Goal: Task Accomplishment & Management: Manage account settings

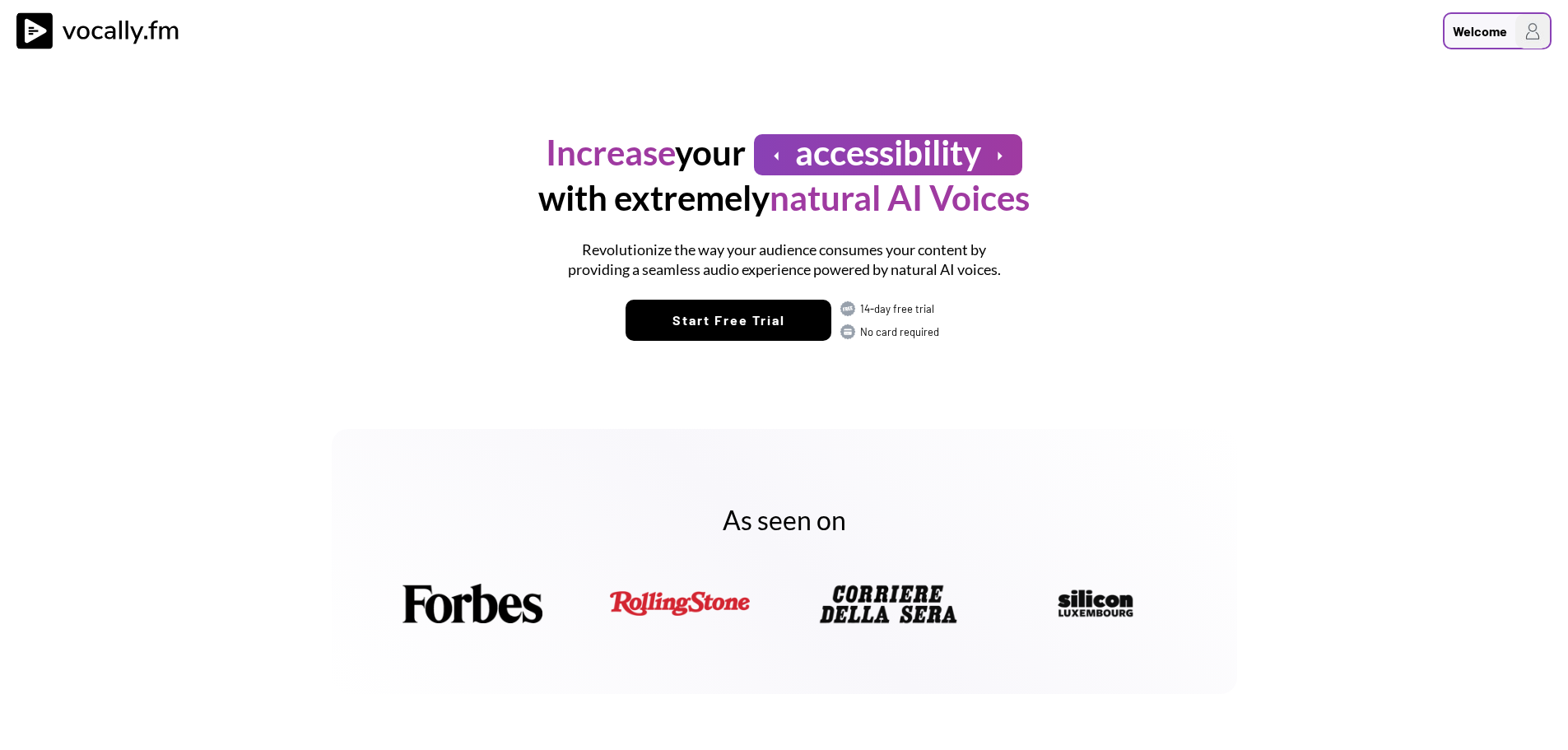
click at [1483, 28] on div "Welcome" at bounding box center [1481, 31] width 54 height 19
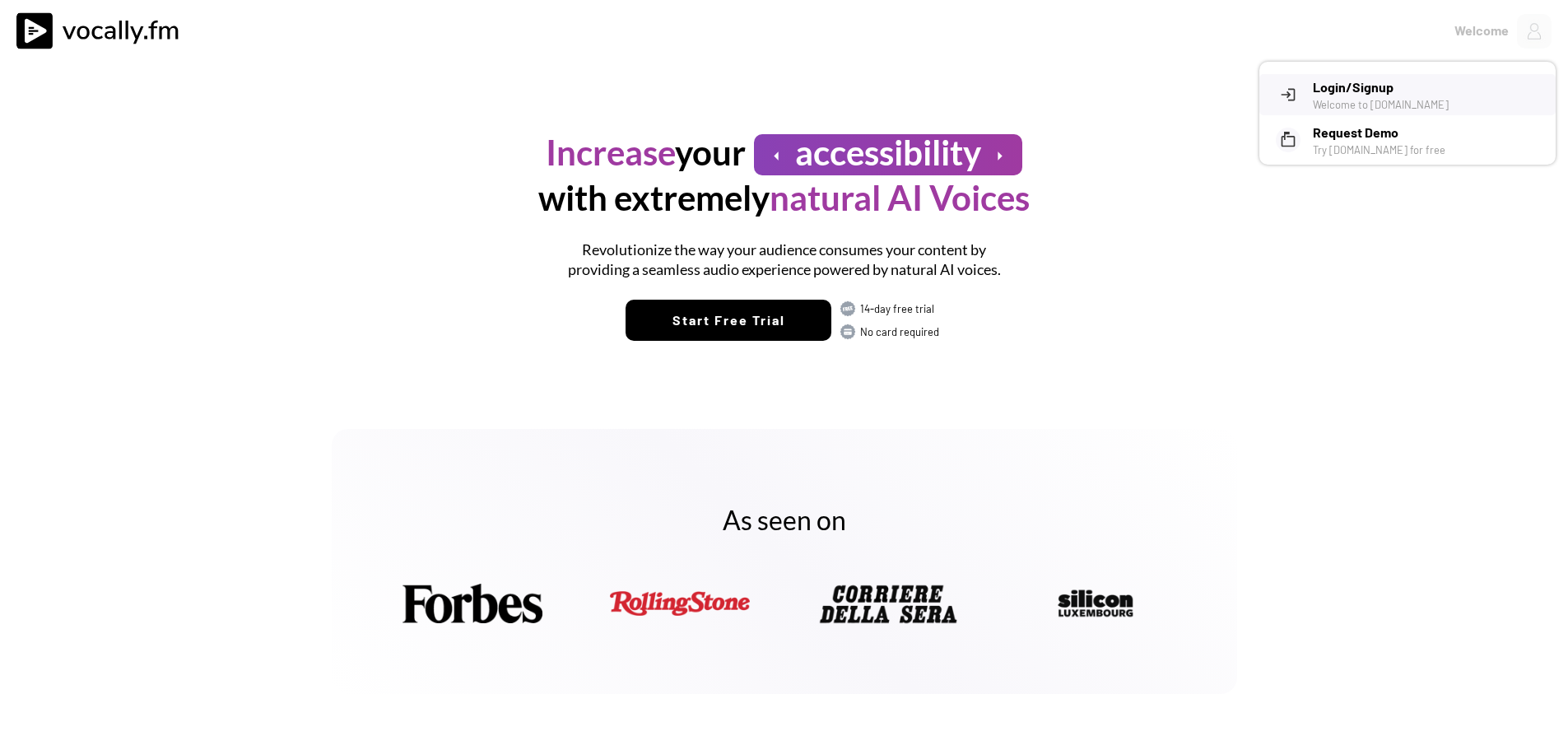
click at [1334, 97] on div "Welcome to Vocally.fm" at bounding box center [1428, 104] width 230 height 15
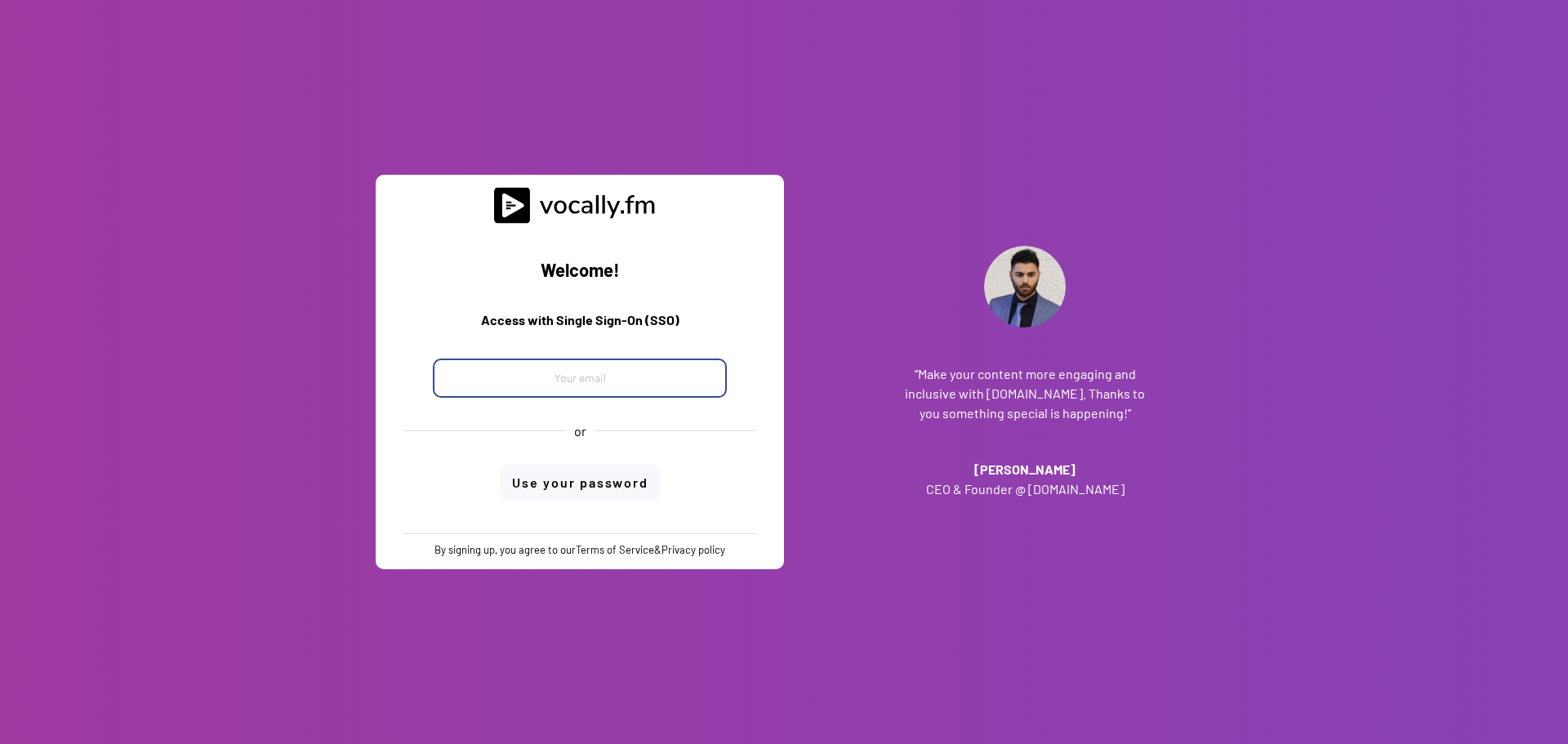
click at [629, 383] on input "email" at bounding box center [579, 378] width 294 height 40
click at [379, 424] on div "Welcome! Access with Single Sign-On (SSO) or Use your password By signing up, y…" at bounding box center [580, 372] width 409 height 395
click at [558, 481] on button "Use your password" at bounding box center [580, 482] width 161 height 36
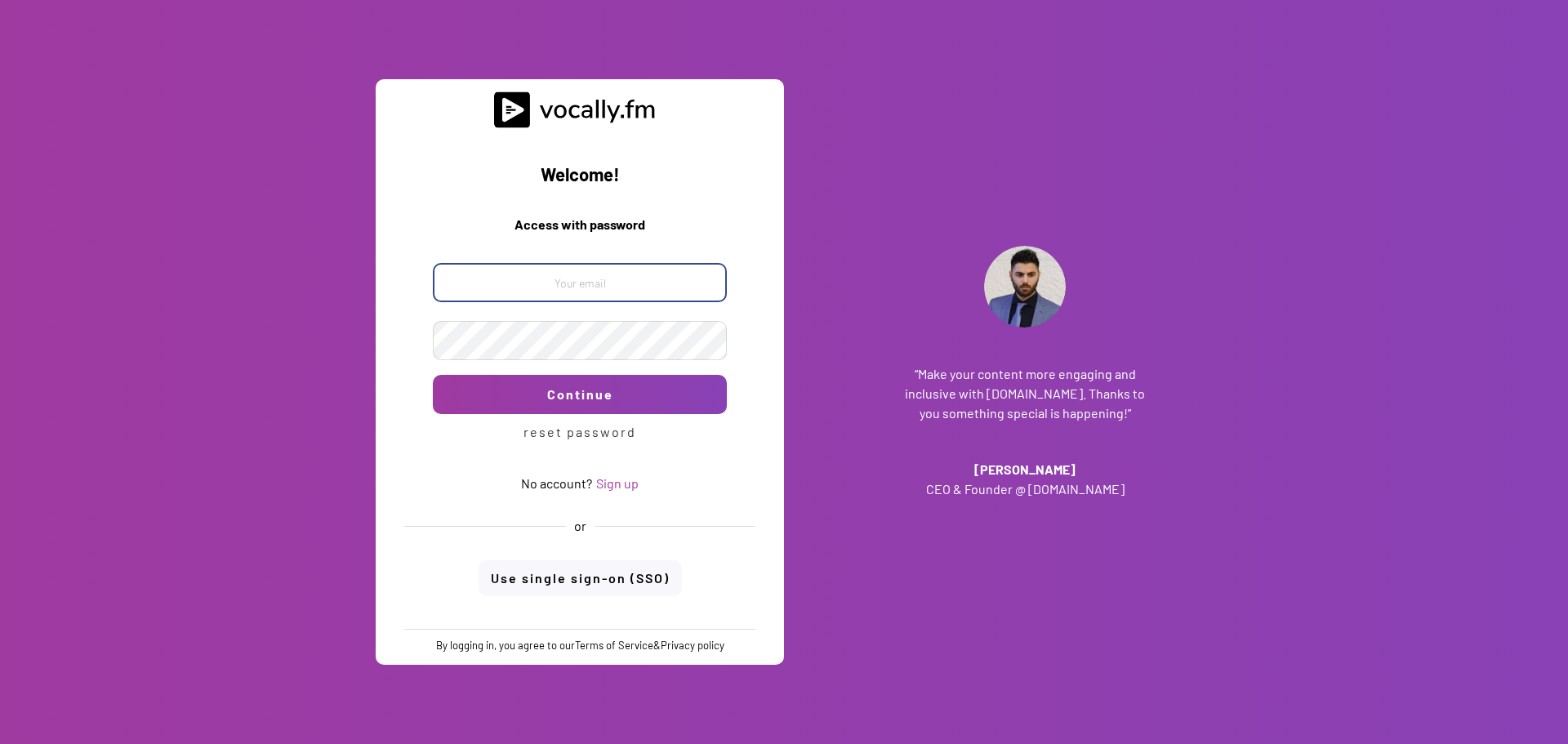
click at [546, 279] on input "email" at bounding box center [579, 282] width 294 height 40
paste input "progetto_enicom_2023@eni.com"
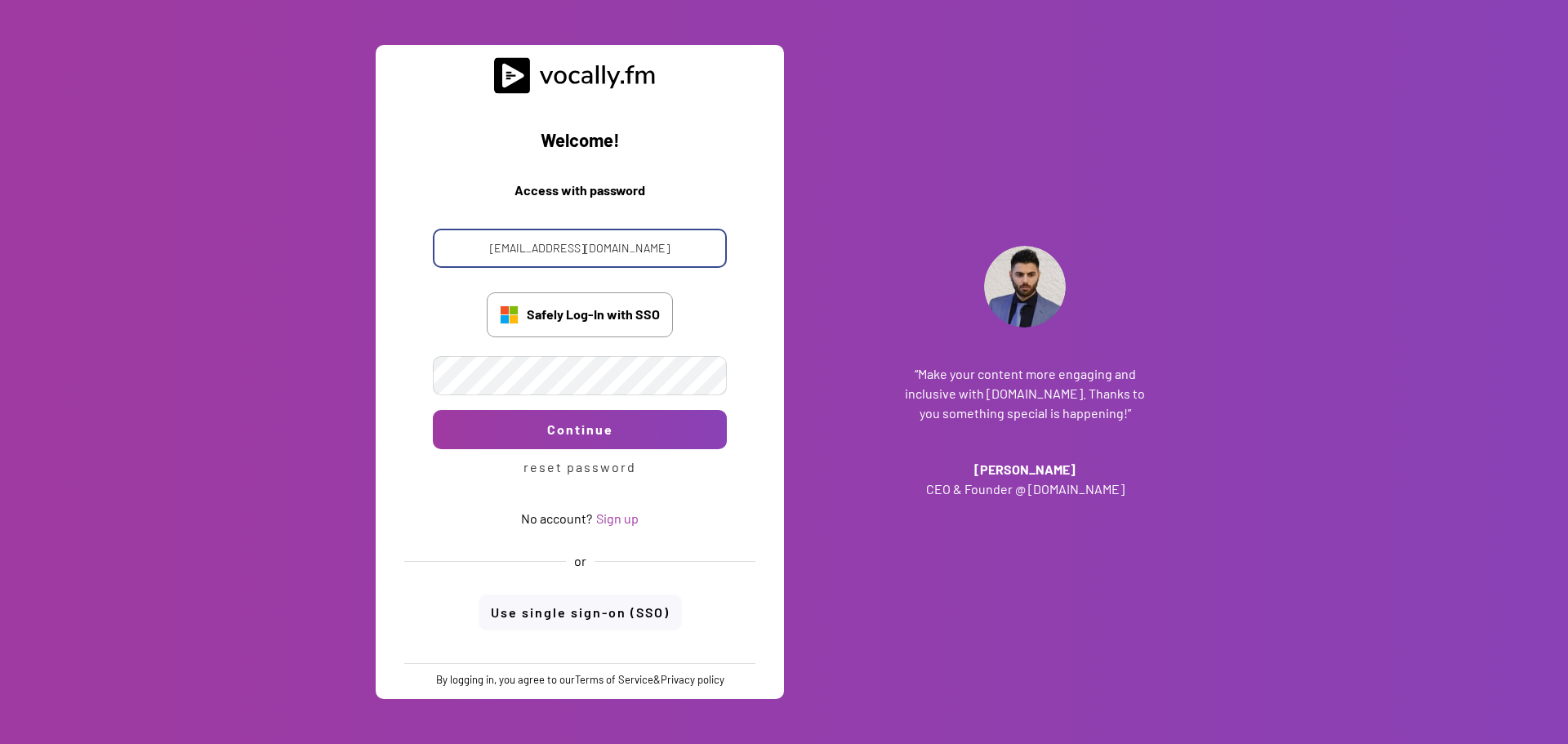
type input "progetto_enicom_2023@eni.com"
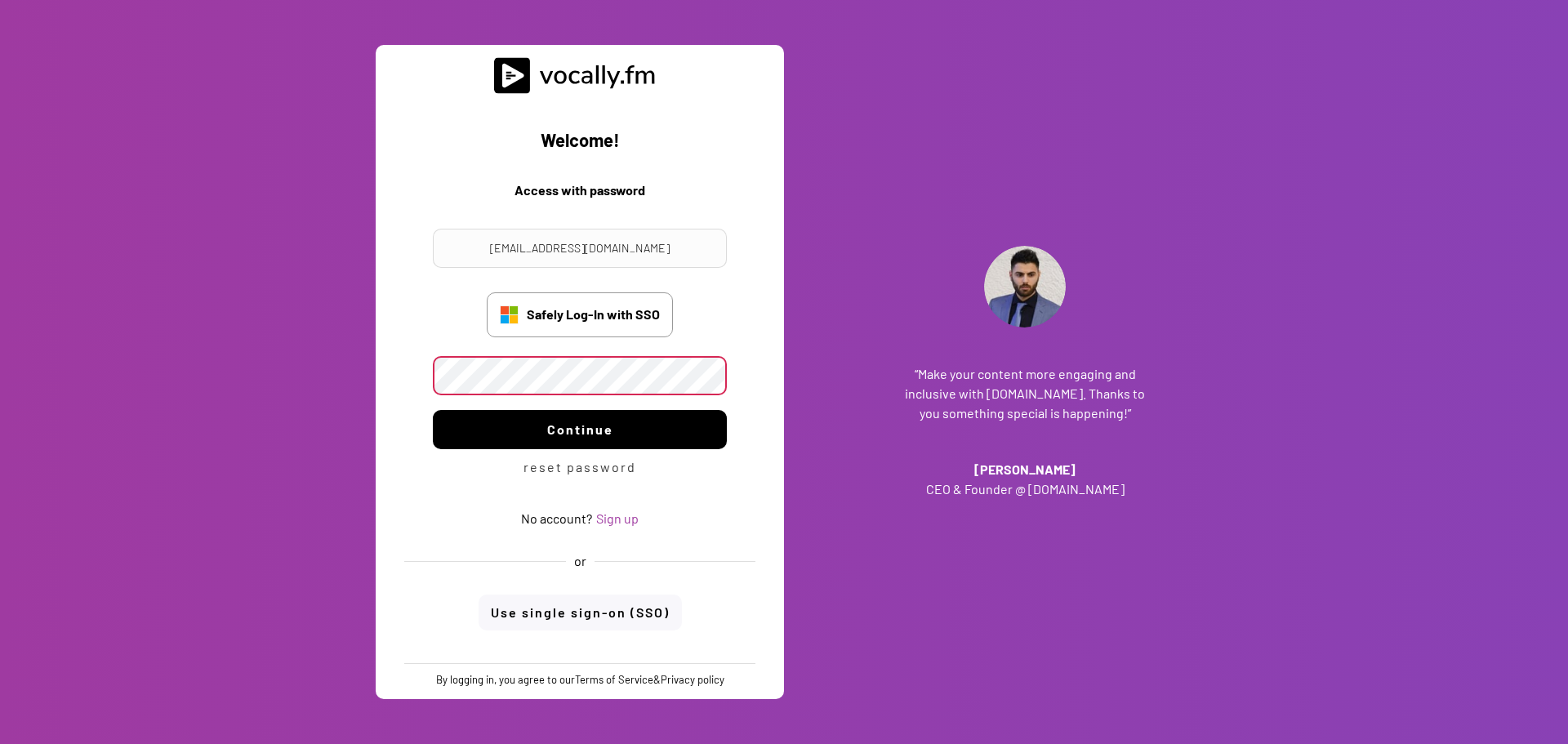
click at [464, 432] on button "Continue" at bounding box center [579, 429] width 294 height 40
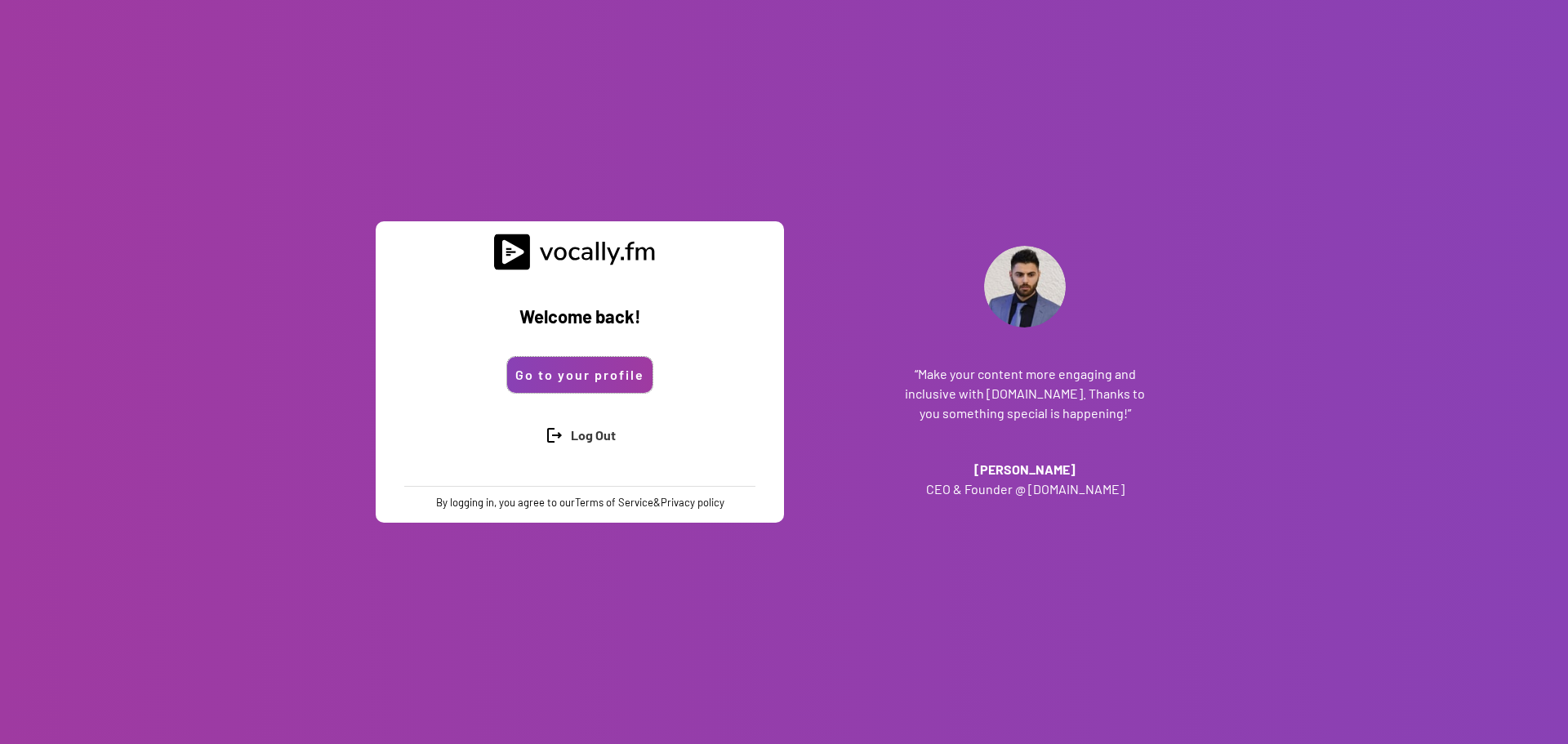
click at [568, 376] on button "Go to your profile" at bounding box center [579, 374] width 146 height 36
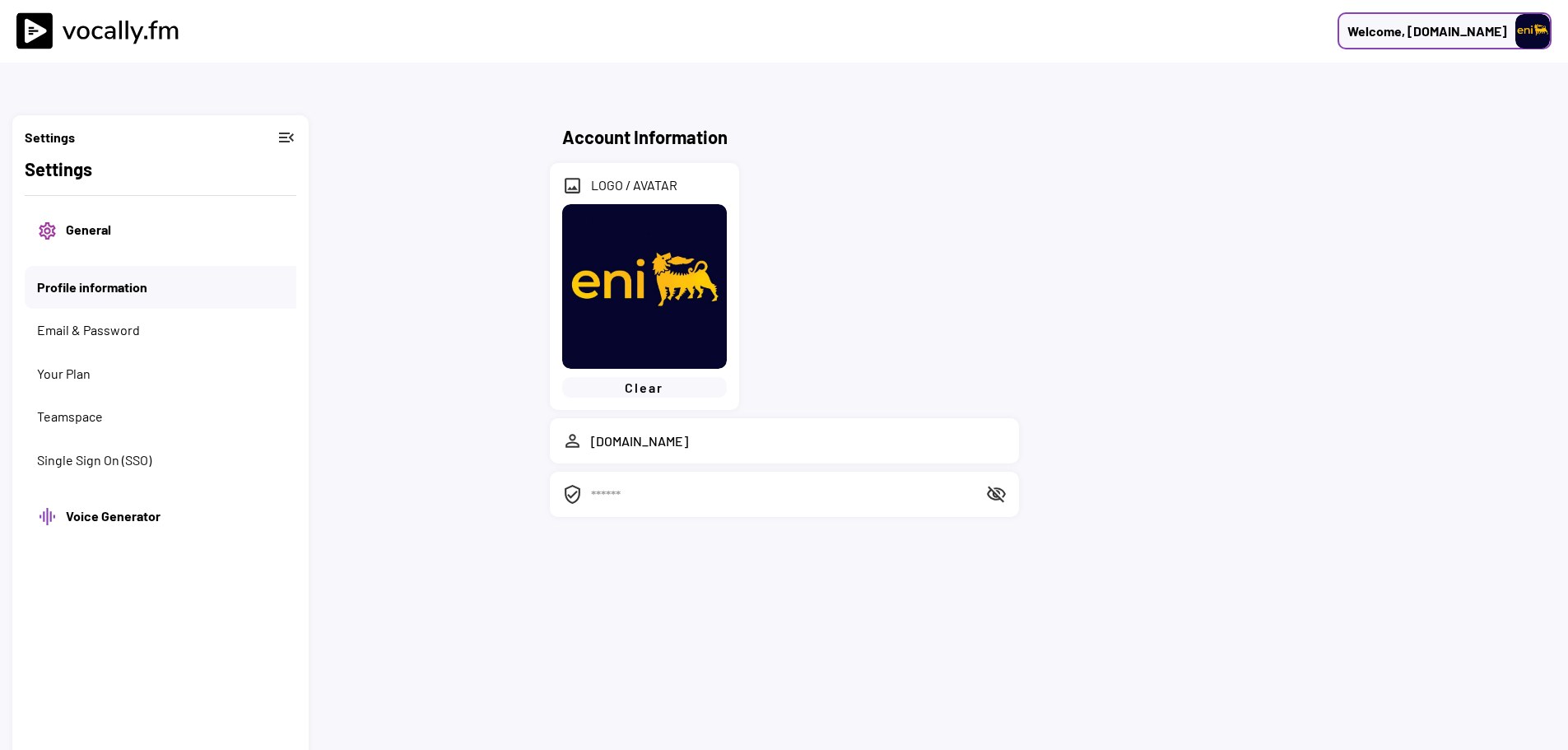
click at [1545, 21] on img at bounding box center [1533, 31] width 35 height 35
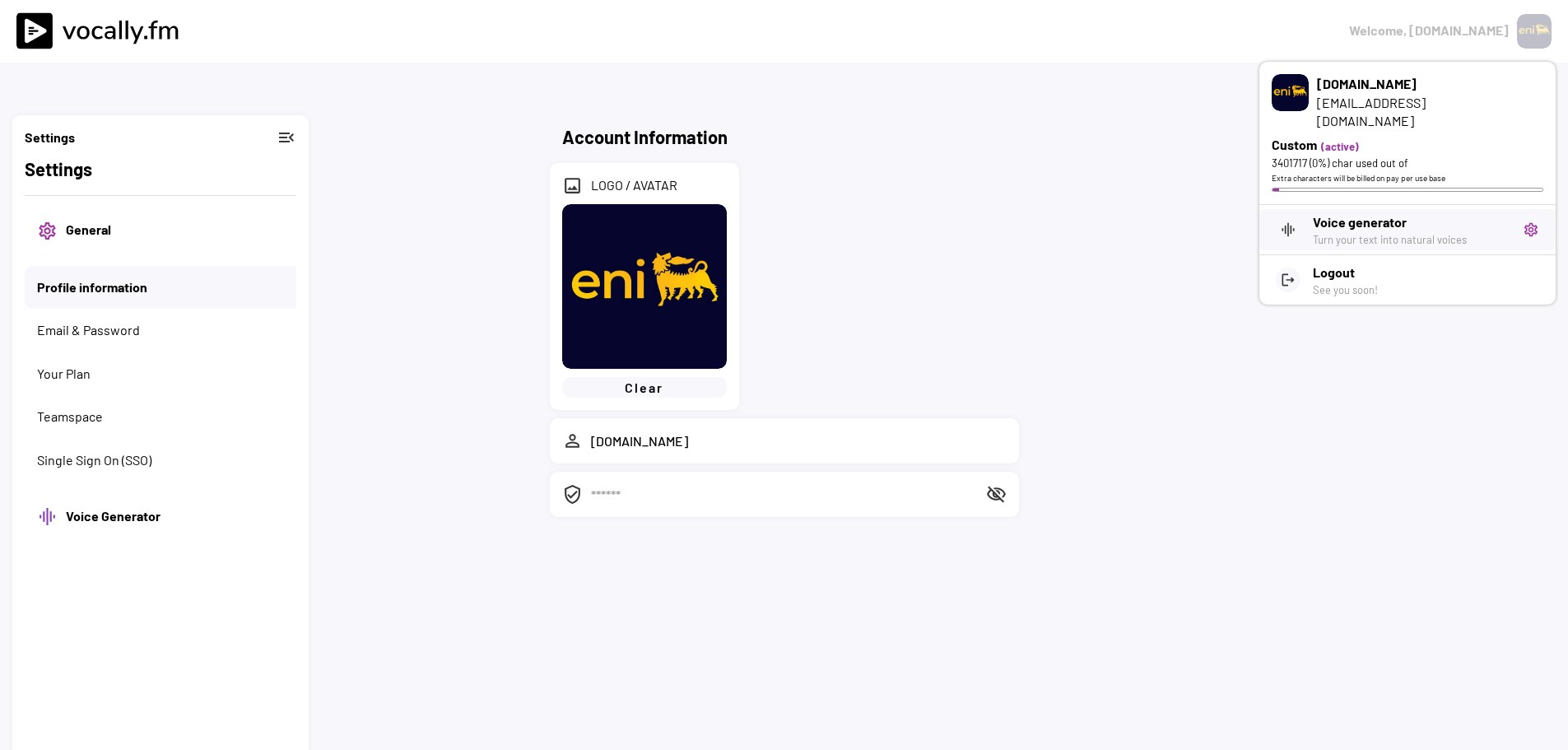
click at [1386, 213] on h3 "Voice generator" at bounding box center [1412, 222] width 197 height 19
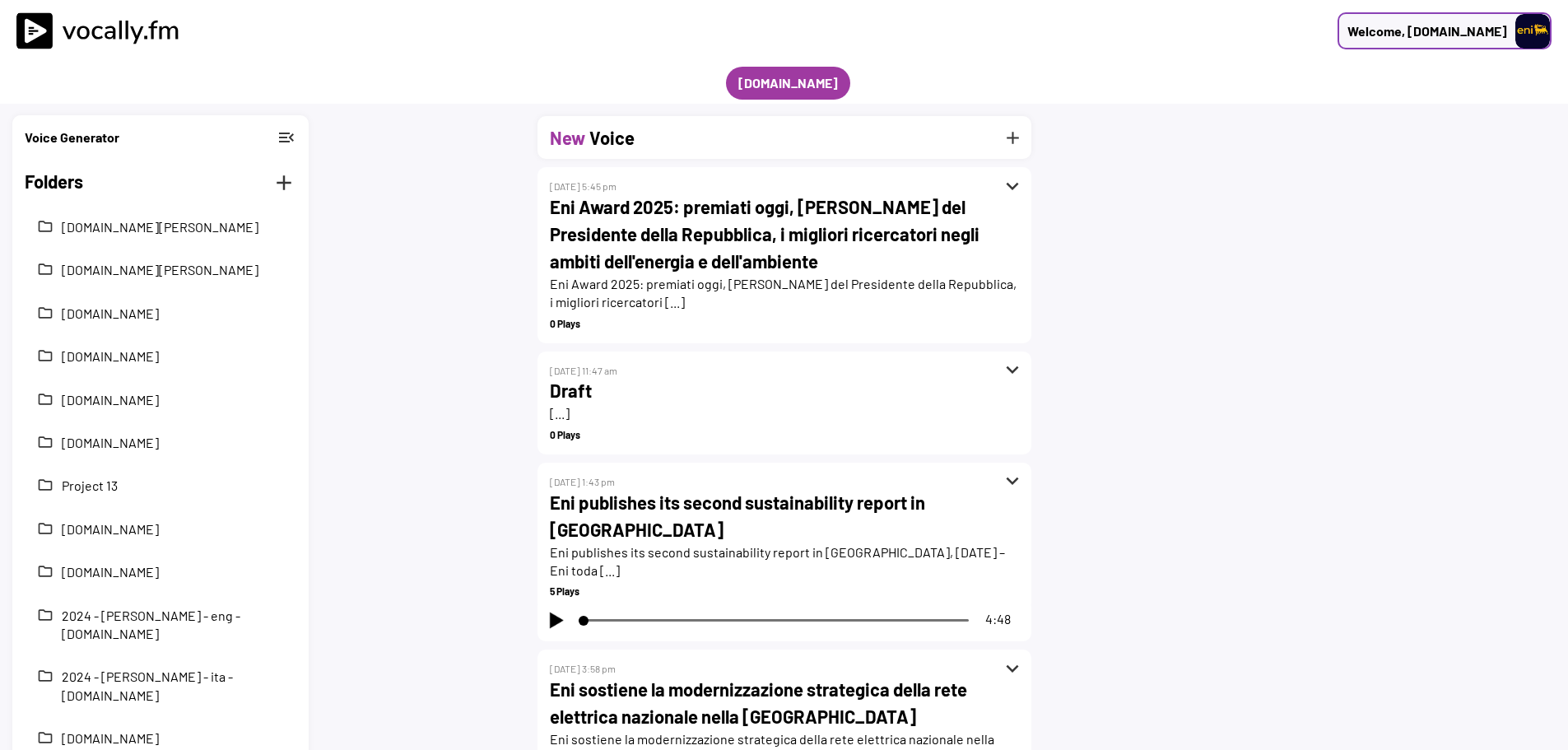
click at [1535, 22] on img at bounding box center [1533, 31] width 35 height 35
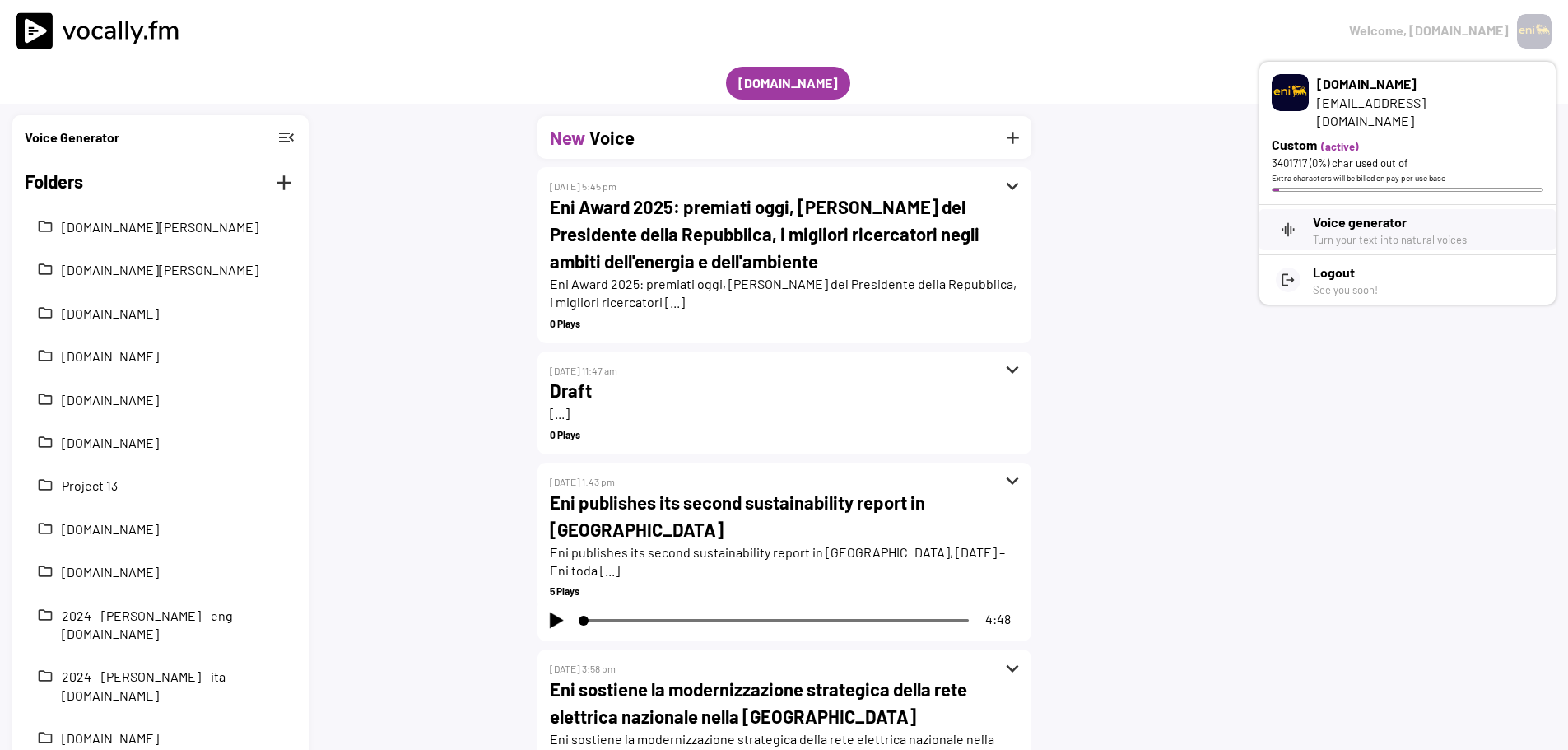
click at [1188, 62] on div "Welcome, Eni.com" at bounding box center [784, 31] width 1568 height 62
click at [1345, 262] on h3 "Logout" at bounding box center [1428, 272] width 230 height 19
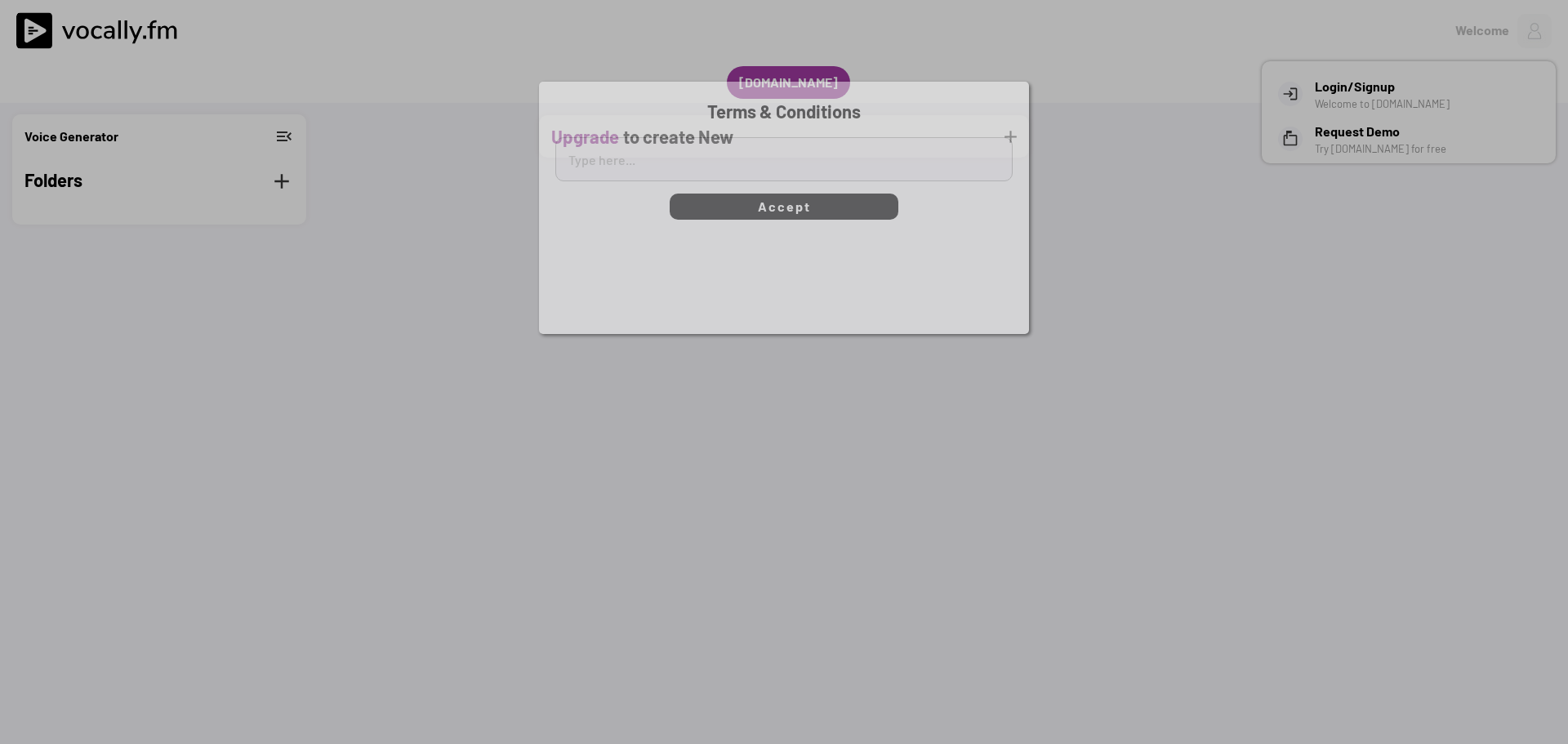
type textarea "[b]Terms of Service[/b] Users of the Services offered by Vocally.fm acknowledge…"
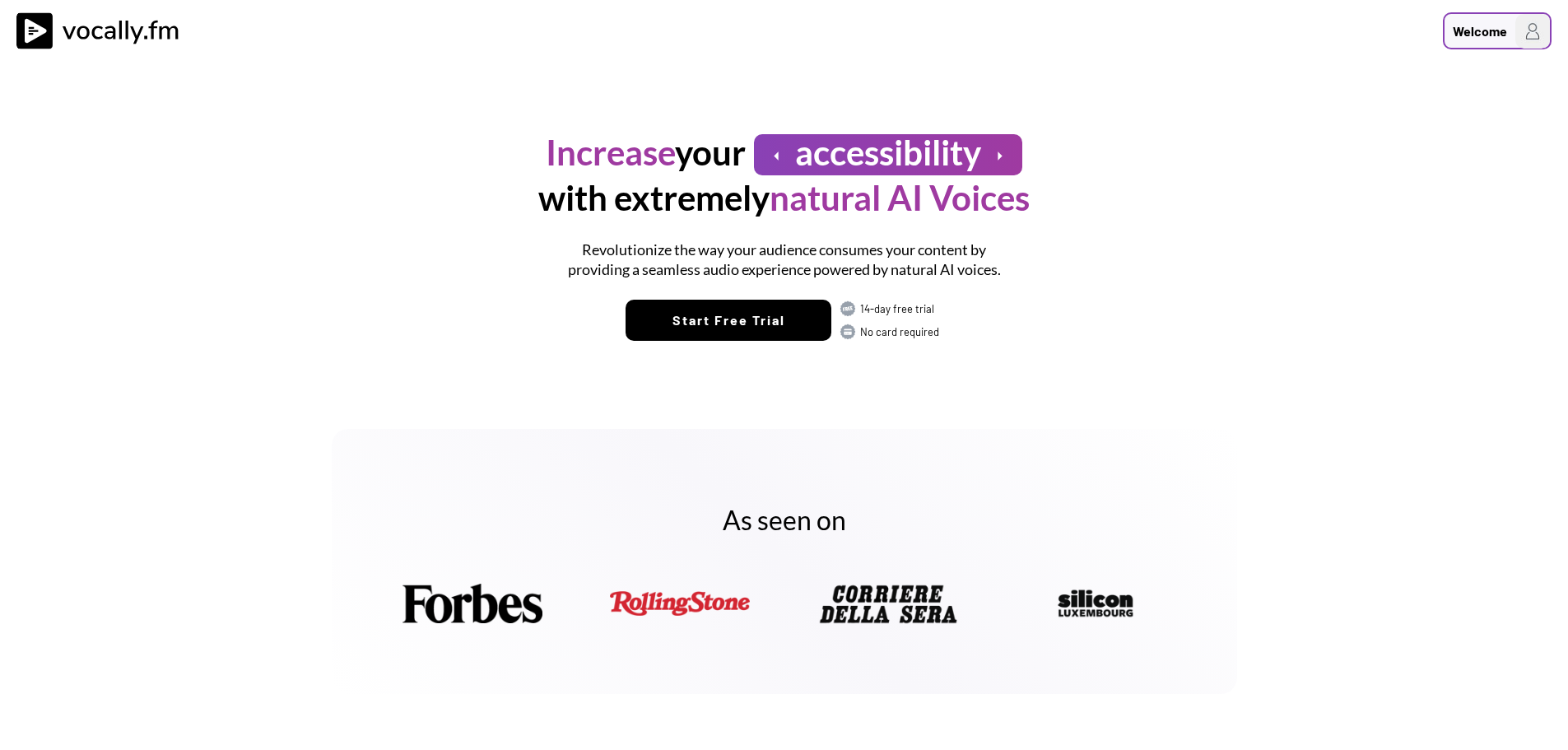
click at [1515, 35] on div "Welcome" at bounding box center [1497, 31] width 109 height 37
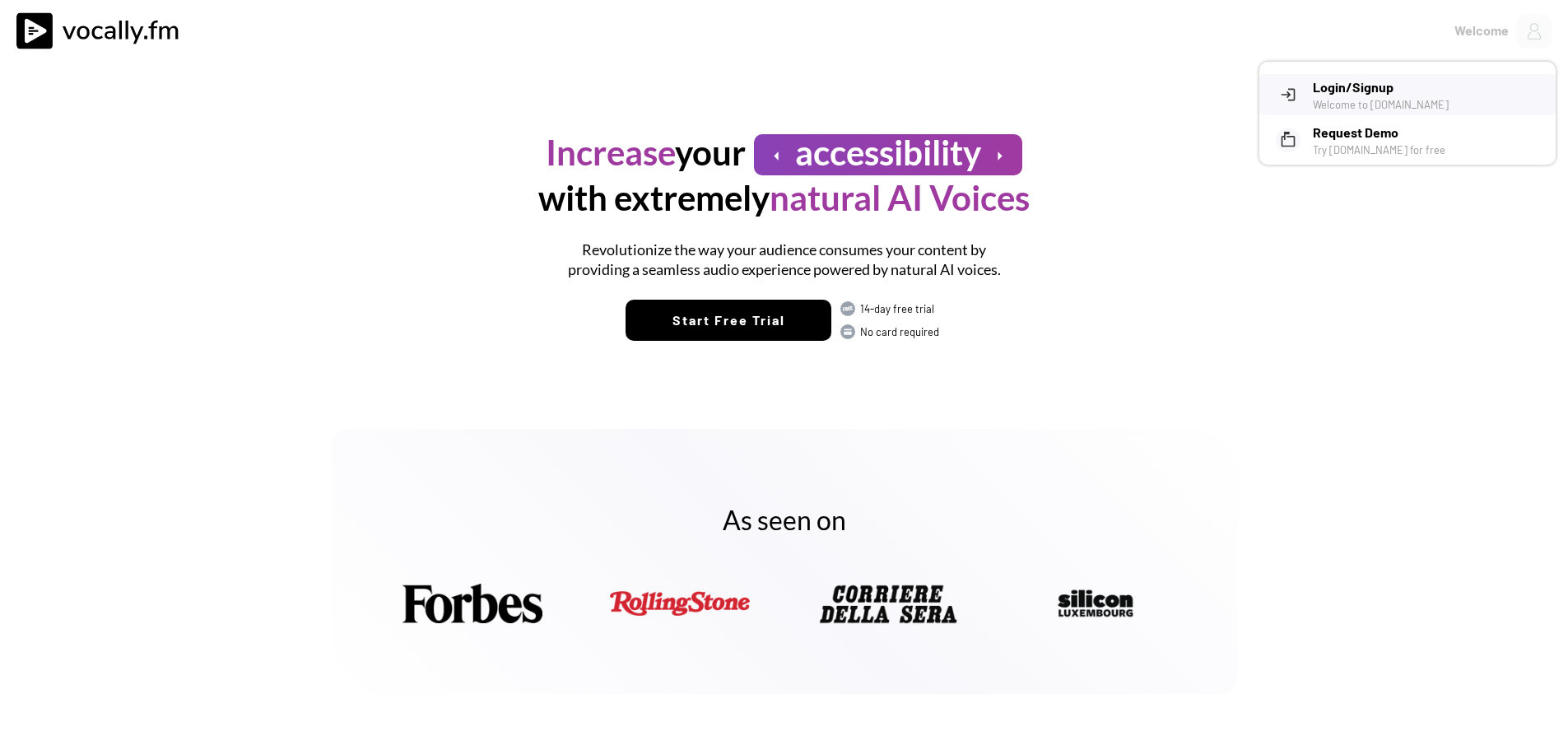
click at [1372, 83] on h3 "Login/Signup" at bounding box center [1428, 87] width 230 height 19
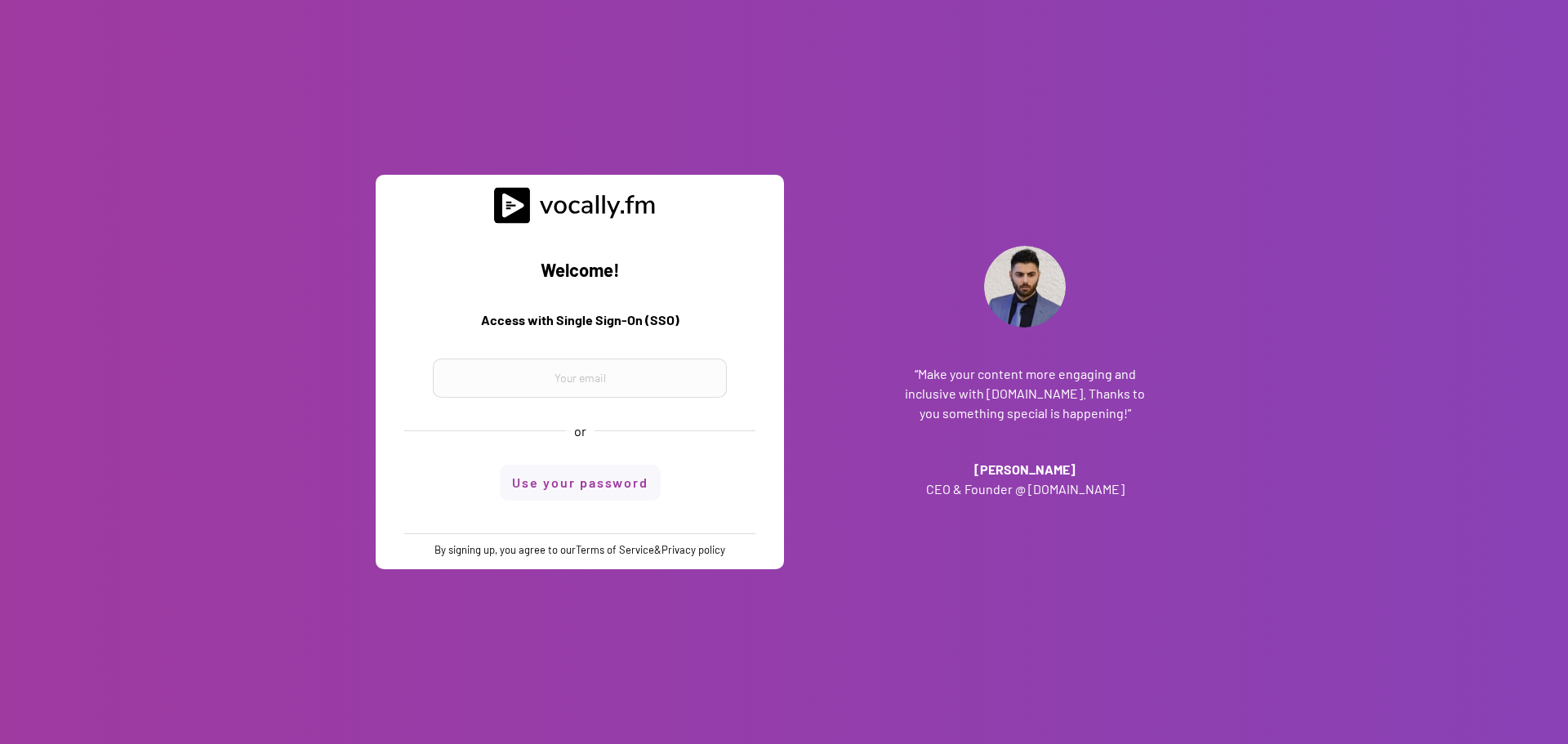
click at [613, 473] on button "Use your password" at bounding box center [580, 482] width 161 height 36
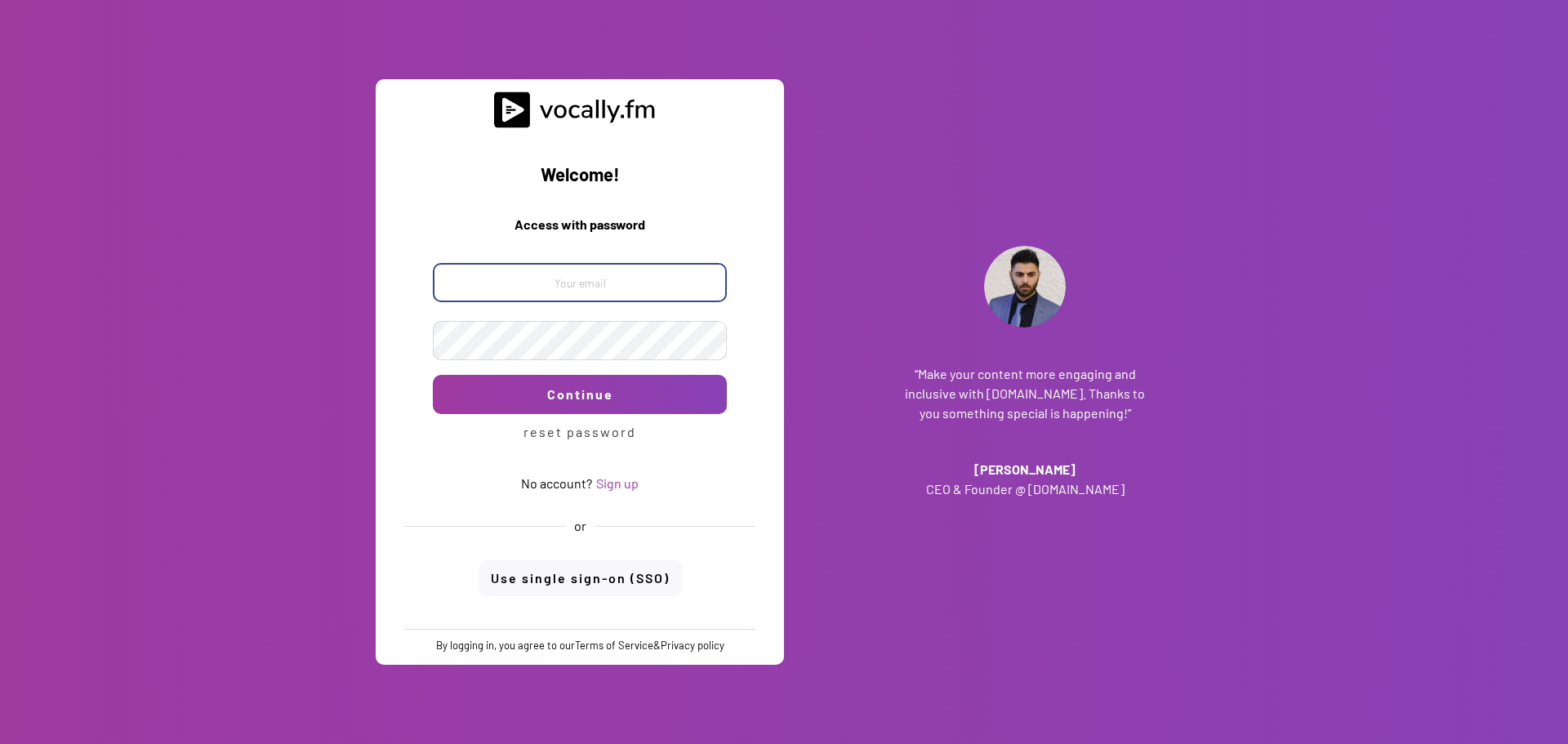
click at [628, 278] on input "email" at bounding box center [579, 282] width 294 height 40
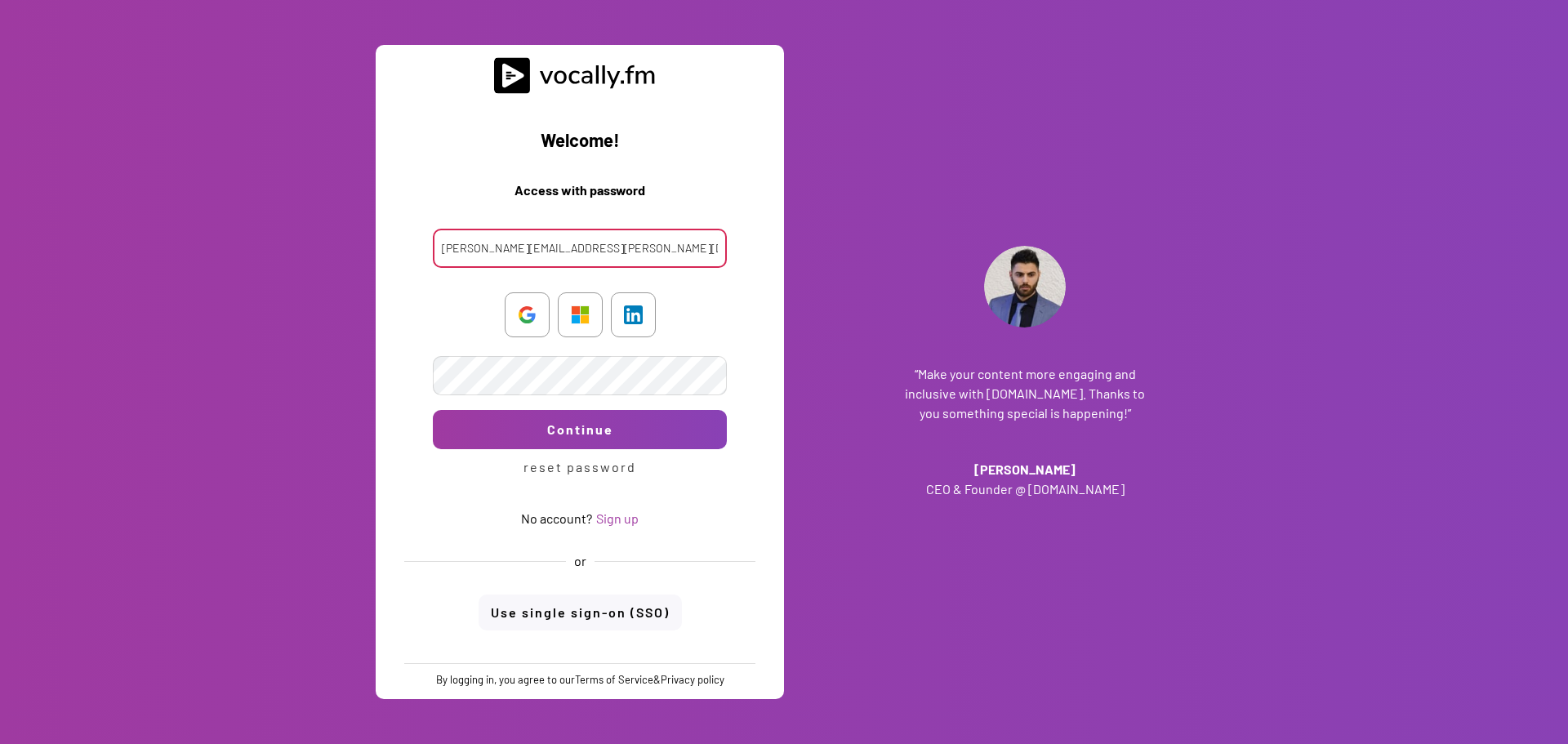
type input "maria.desiderio@external.eni.com"
click at [750, 124] on div "Welcome! Access with Single Sign-On (SSO) Access with password maria.desiderio@…" at bounding box center [580, 378] width 384 height 570
click at [414, 95] on div "Welcome! Access with Single Sign-On (SSO) Access with password maria.desiderio@…" at bounding box center [580, 378] width 384 height 570
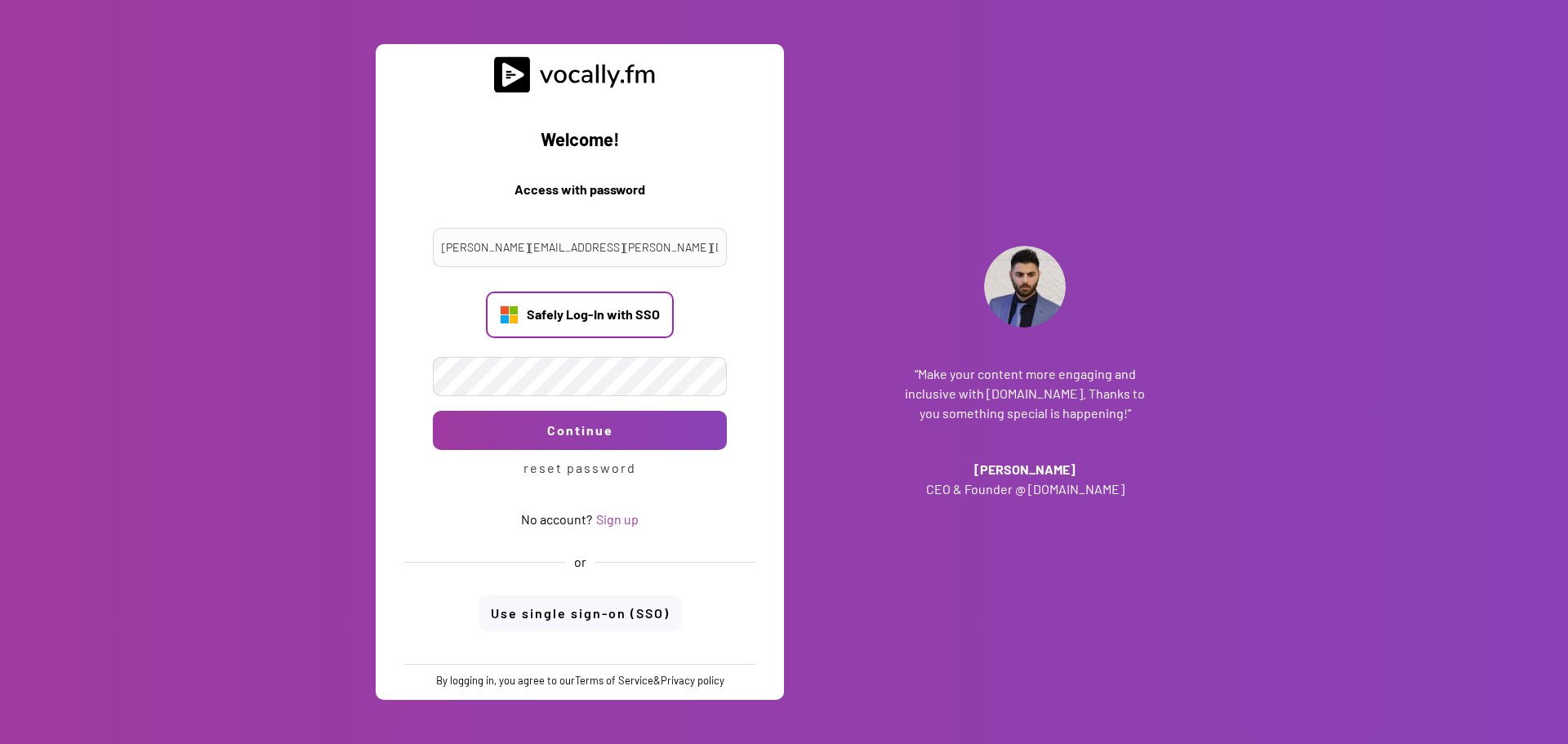
click at [588, 314] on div "Safely Log-In with SSO" at bounding box center [594, 314] width 133 height 18
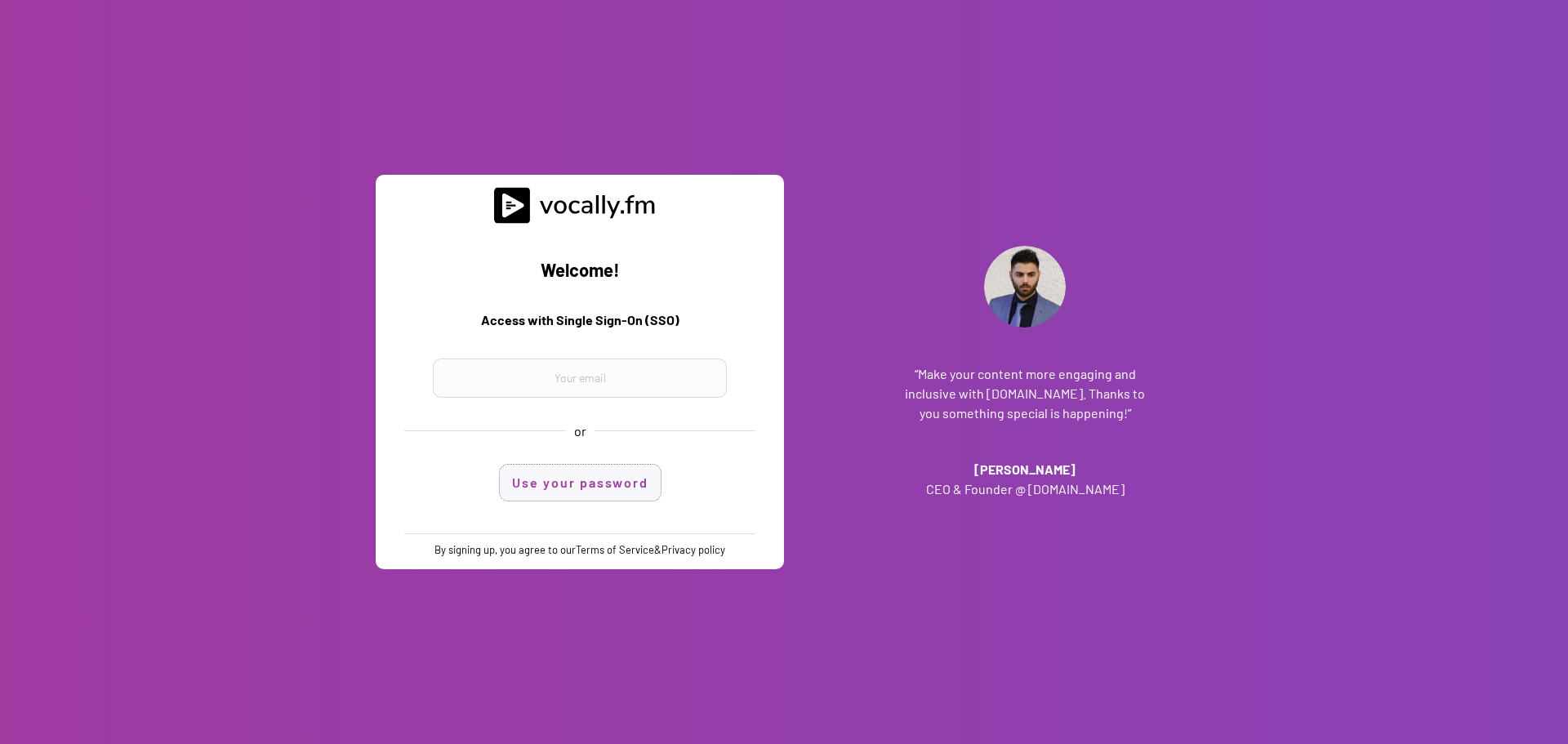
click at [566, 492] on button "Use your password" at bounding box center [580, 482] width 161 height 36
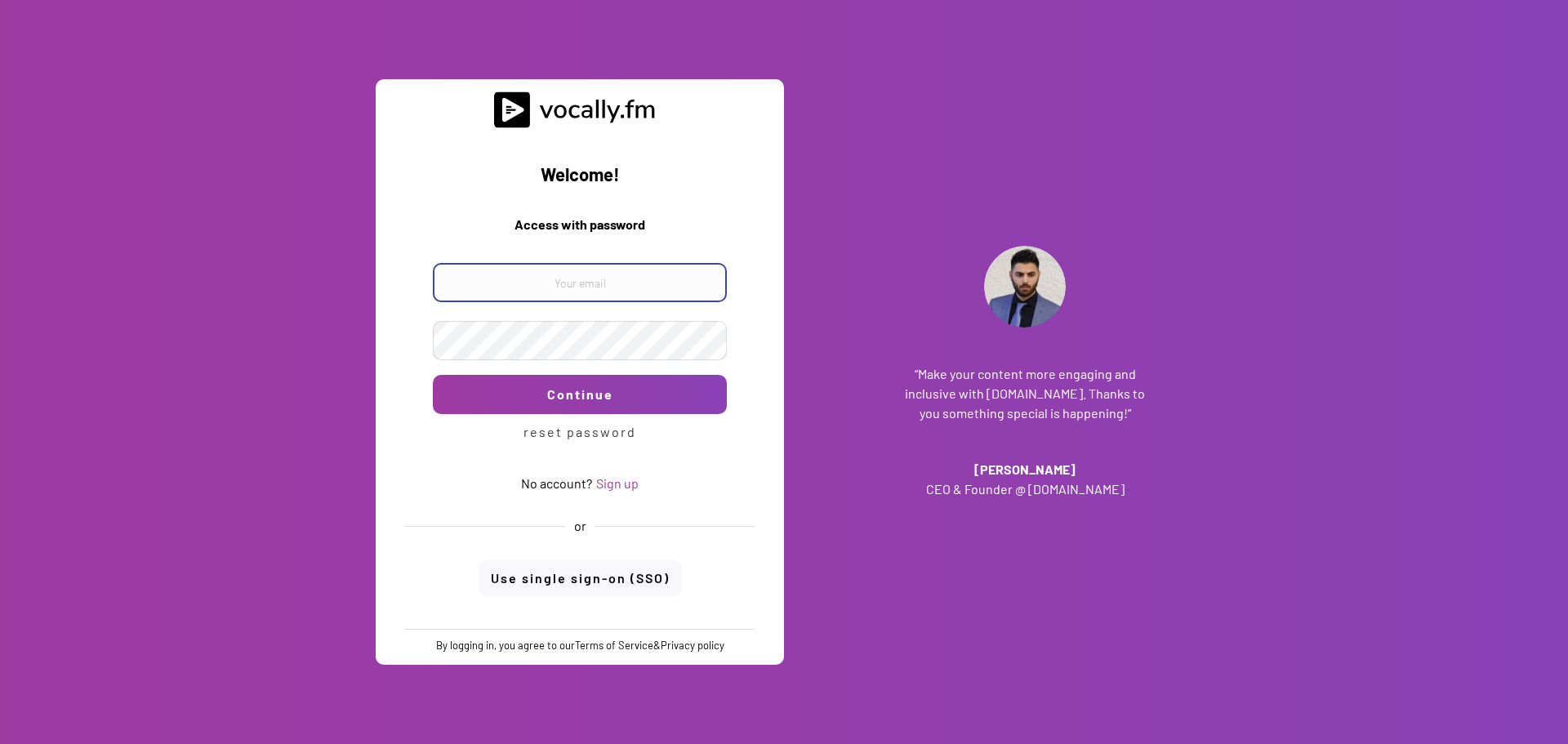
click at [587, 285] on input "email" at bounding box center [579, 282] width 294 height 40
paste input "portale2023"
type input "p"
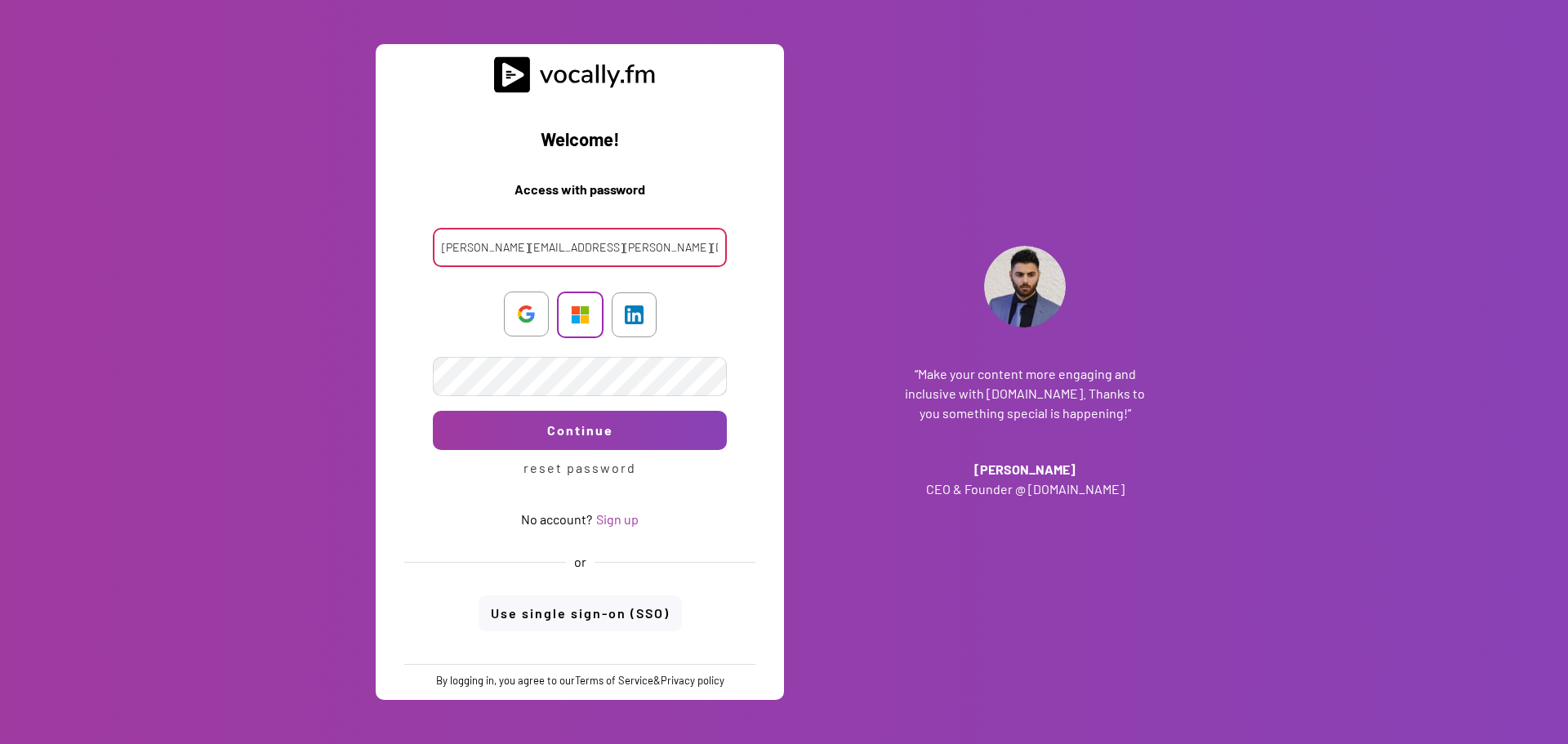
type input "maria.desiderio@external.eni.com"
click at [580, 318] on div at bounding box center [580, 315] width 46 height 46
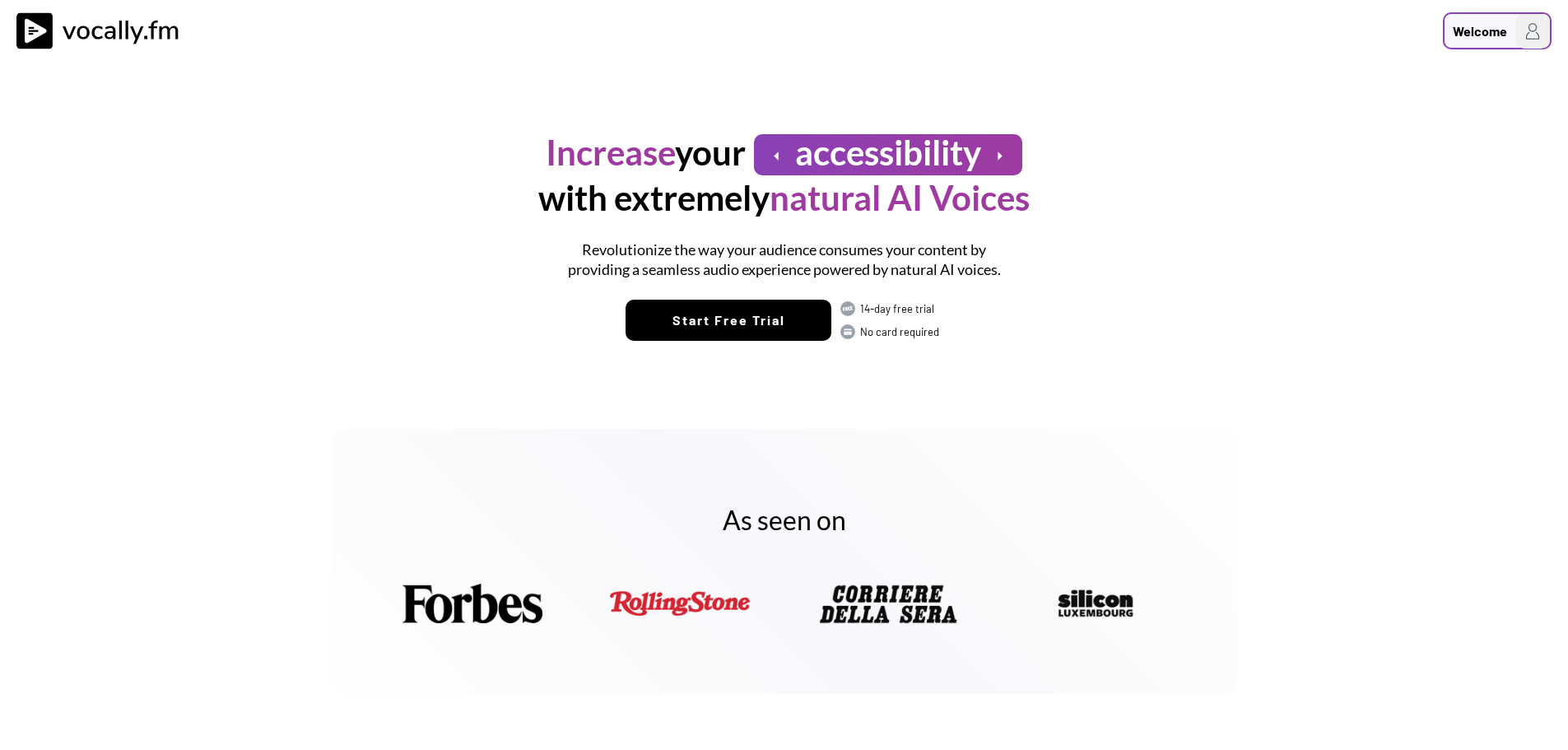
click at [1484, 27] on div "Welcome" at bounding box center [1481, 31] width 54 height 19
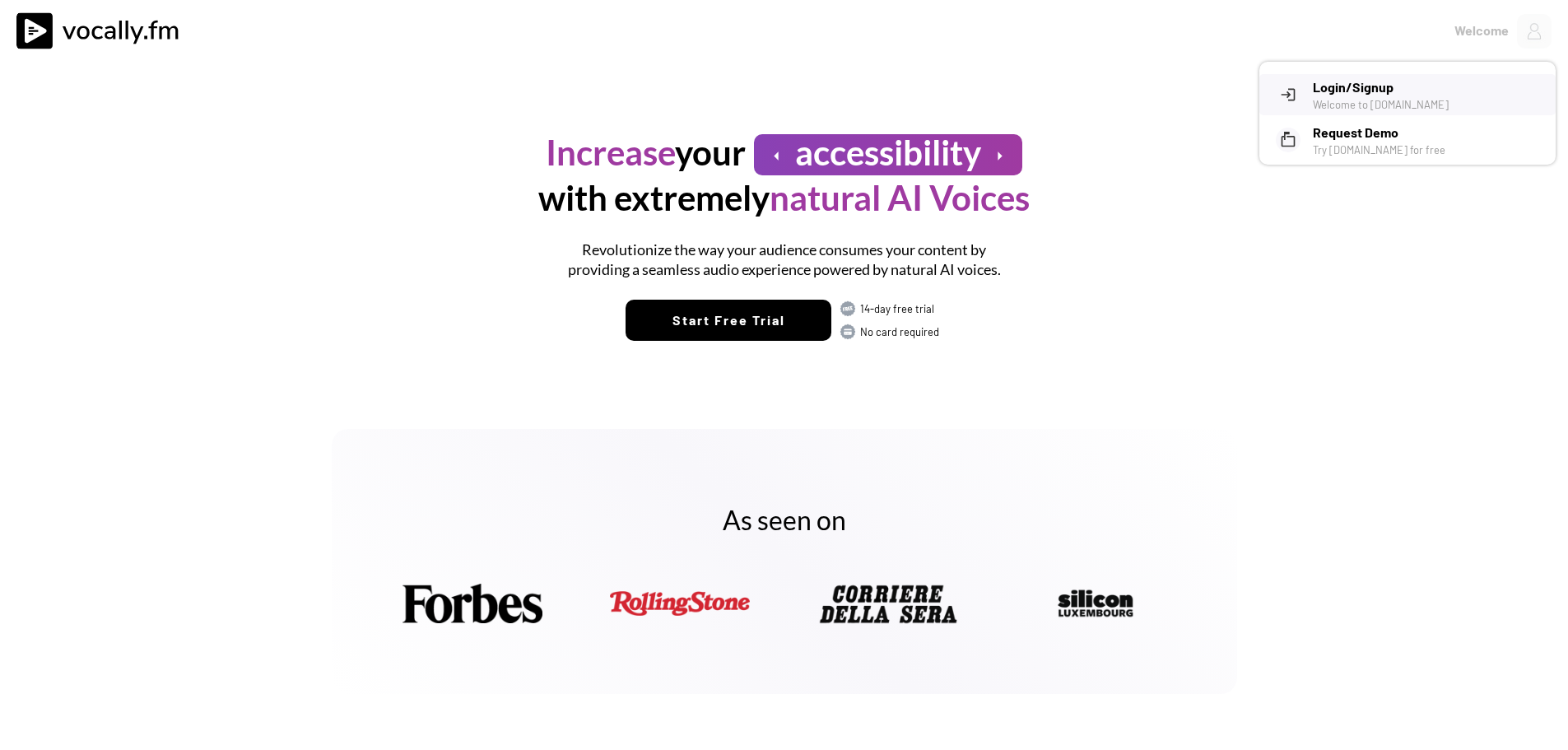
click at [1368, 85] on h3 "Login/Signup" at bounding box center [1428, 87] width 230 height 19
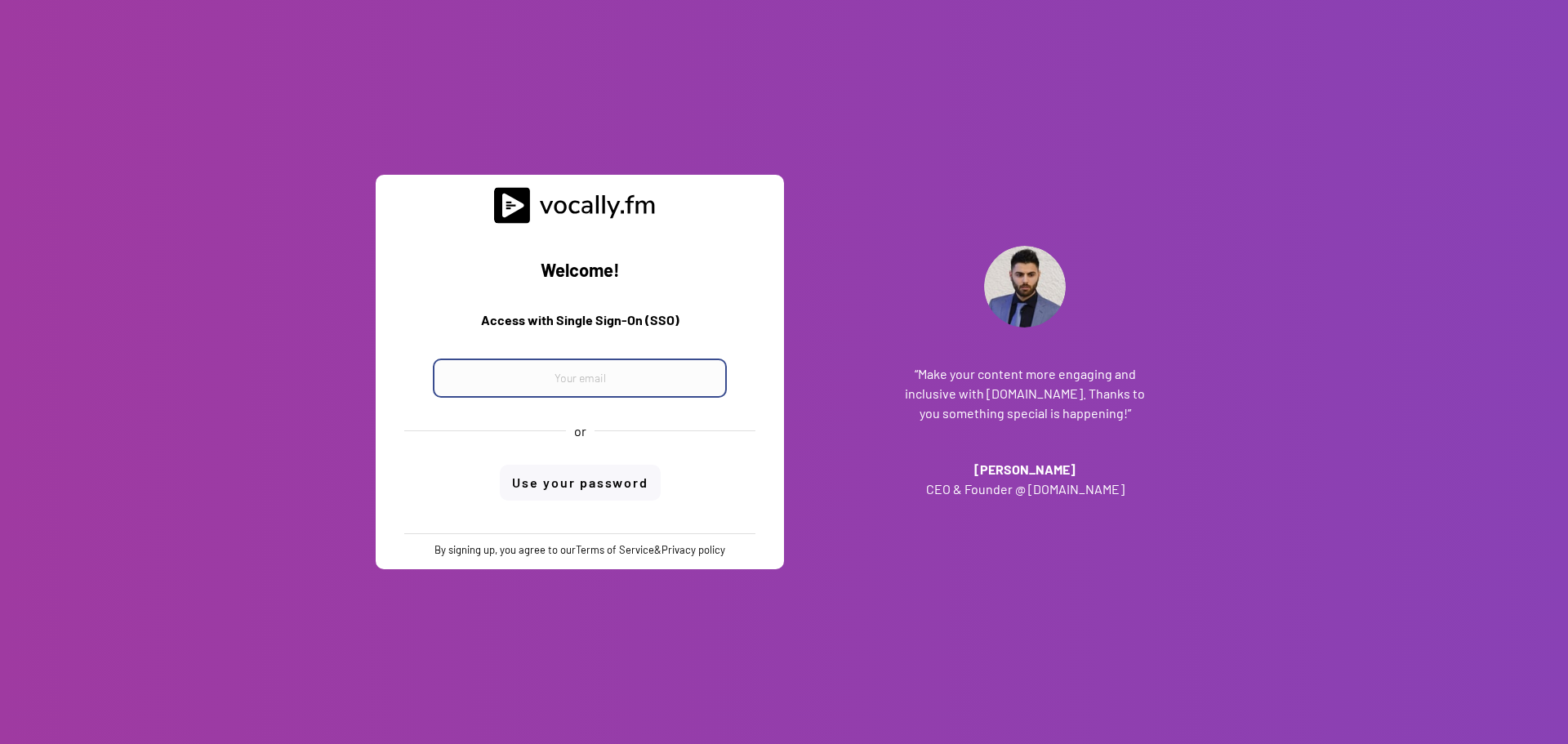
click at [630, 372] on input "email" at bounding box center [579, 378] width 294 height 40
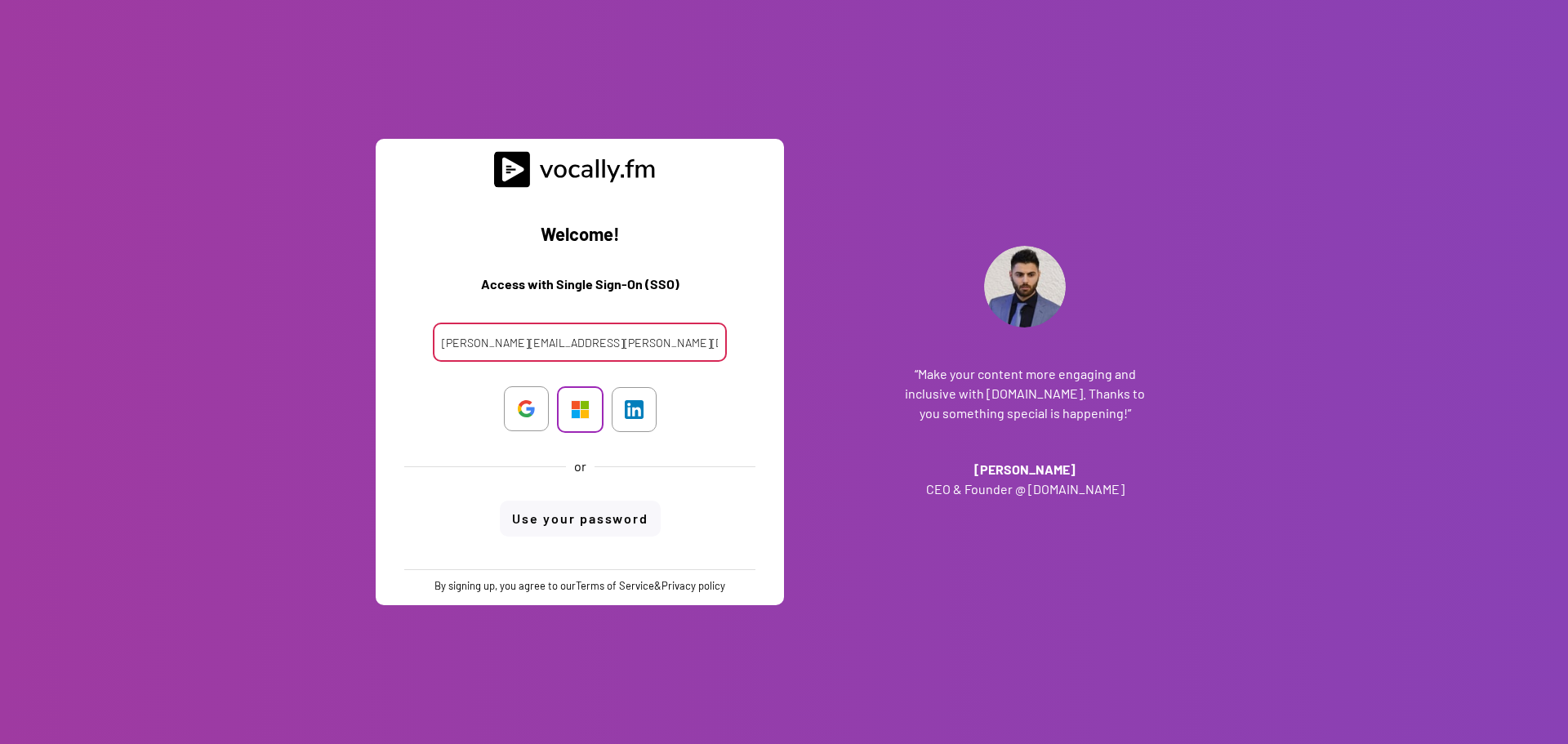
type input "maria.desiderio@external.eni.com"
click at [565, 403] on div at bounding box center [580, 410] width 46 height 46
